Goal: Information Seeking & Learning: Learn about a topic

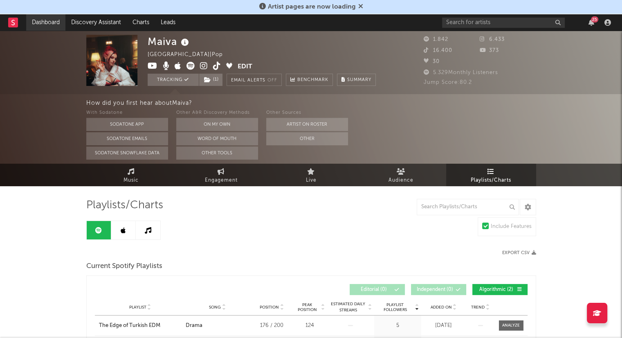
click at [57, 21] on link "Dashboard" at bounding box center [45, 22] width 39 height 16
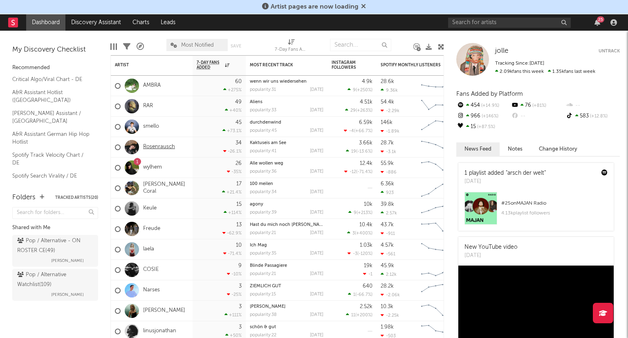
click at [160, 148] on link "Rosenrausch" at bounding box center [159, 147] width 32 height 7
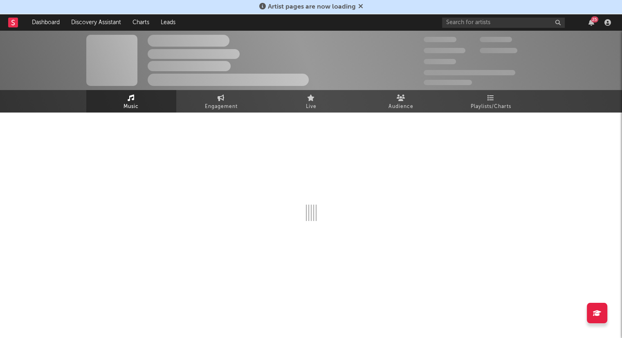
select select "1w"
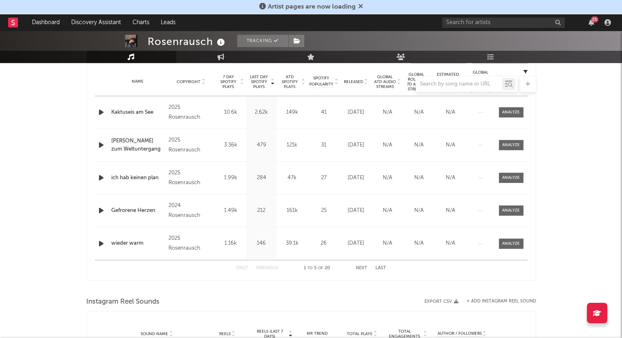
scroll to position [327, 0]
click at [100, 111] on icon "button" at bounding box center [101, 112] width 9 height 10
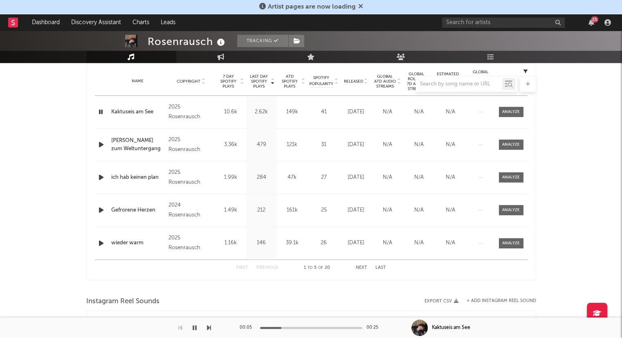
click at [97, 206] on icon "button" at bounding box center [101, 210] width 9 height 10
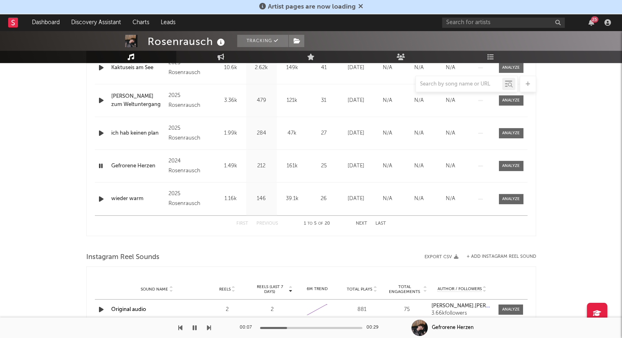
scroll to position [290, 0]
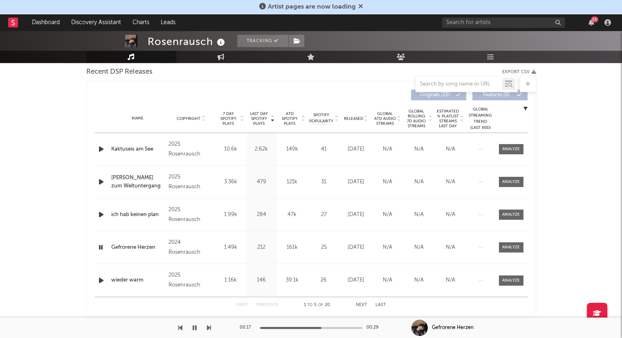
click at [367, 119] on icon at bounding box center [366, 120] width 4 height 3
click at [98, 244] on icon "button" at bounding box center [101, 247] width 9 height 10
click at [101, 182] on icon "button" at bounding box center [101, 182] width 9 height 10
click at [98, 181] on icon "button" at bounding box center [101, 182] width 8 height 10
